Goal: Check status: Check status

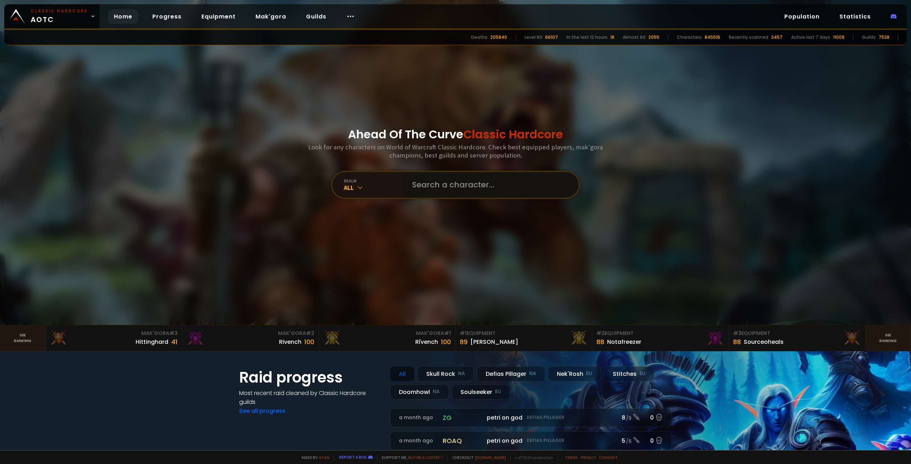
click at [428, 180] on input "text" at bounding box center [489, 185] width 162 height 26
click at [375, 183] on div "realm" at bounding box center [374, 180] width 60 height 5
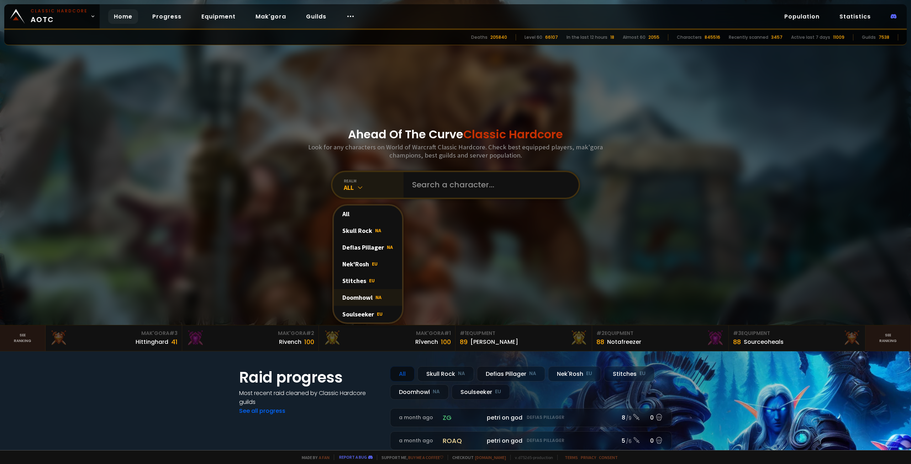
click at [370, 300] on div "Doomhowl NA" at bounding box center [368, 297] width 68 height 17
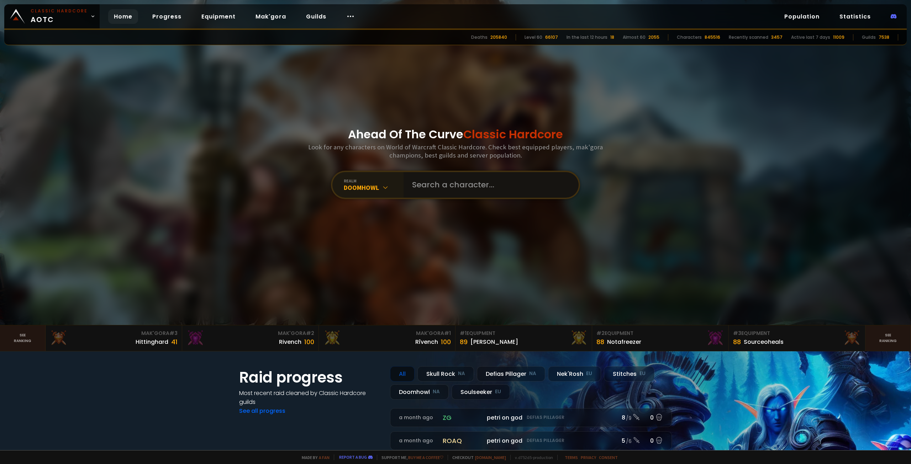
click at [450, 190] on input "text" at bounding box center [489, 185] width 162 height 26
type input "malygoar"
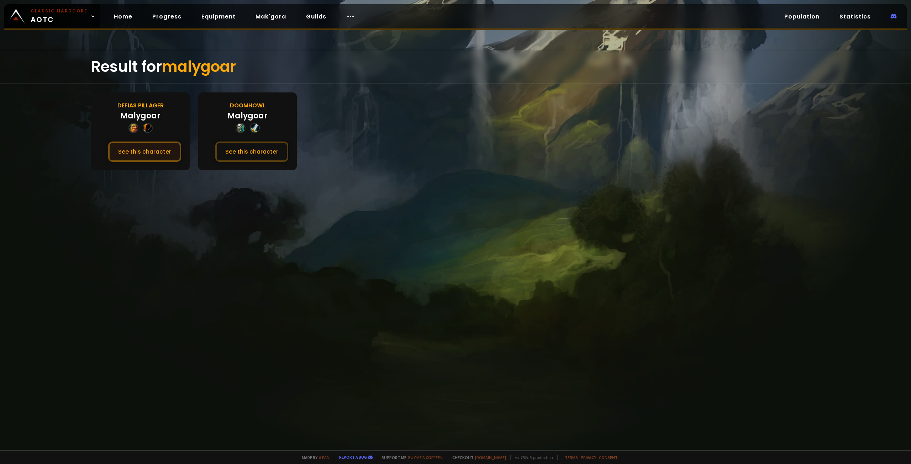
click at [169, 155] on button "See this character" at bounding box center [144, 152] width 73 height 20
click at [271, 160] on button "See this character" at bounding box center [251, 152] width 73 height 20
click at [275, 148] on button "See this character" at bounding box center [251, 152] width 73 height 20
